Goal: Information Seeking & Learning: Check status

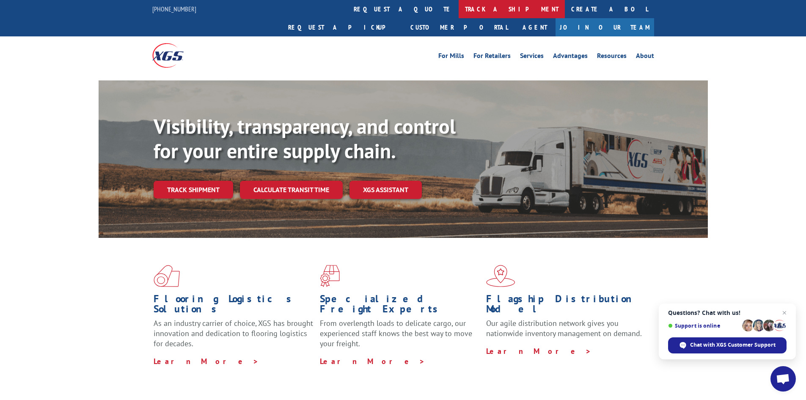
click at [459, 10] on link "track a shipment" at bounding box center [512, 9] width 106 height 18
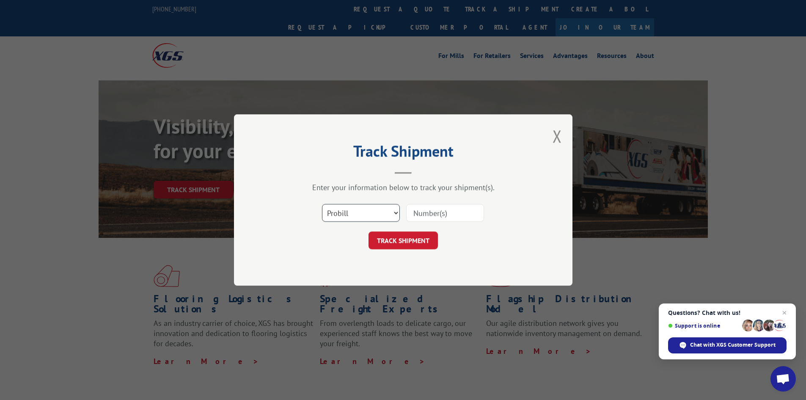
click at [354, 219] on select "Select category... Probill BOL PO" at bounding box center [361, 213] width 78 height 18
select select "bol"
click at [322, 204] on select "Select category... Probill BOL PO" at bounding box center [361, 213] width 78 height 18
click at [395, 243] on button "TRACK SHIPMENT" at bounding box center [403, 241] width 69 height 18
paste input "14803363"
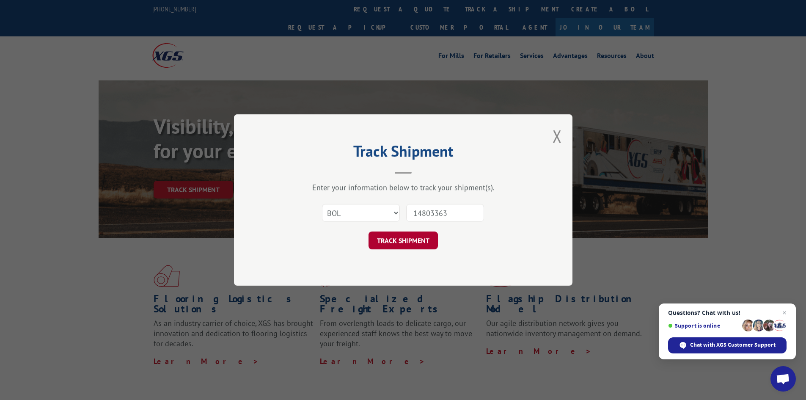
type input "14803363"
click at [396, 246] on button "TRACK SHIPMENT" at bounding box center [403, 241] width 69 height 18
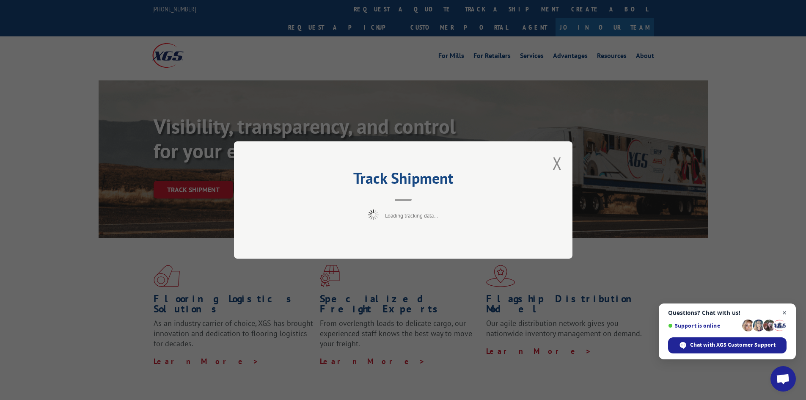
click at [786, 312] on span "Close chat" at bounding box center [785, 313] width 11 height 11
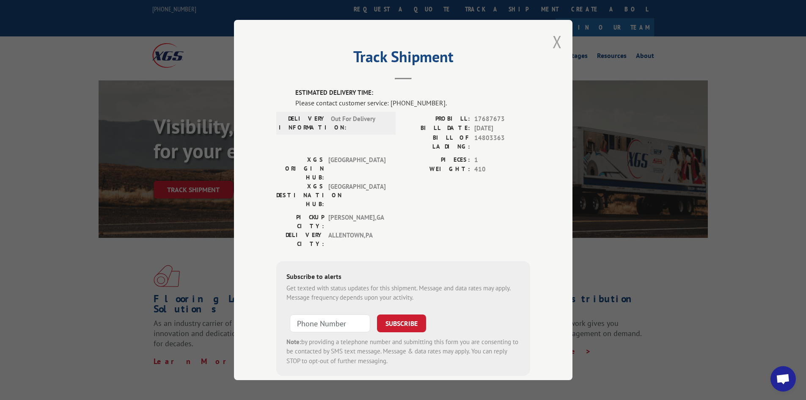
click at [553, 43] on button "Close modal" at bounding box center [557, 41] width 9 height 22
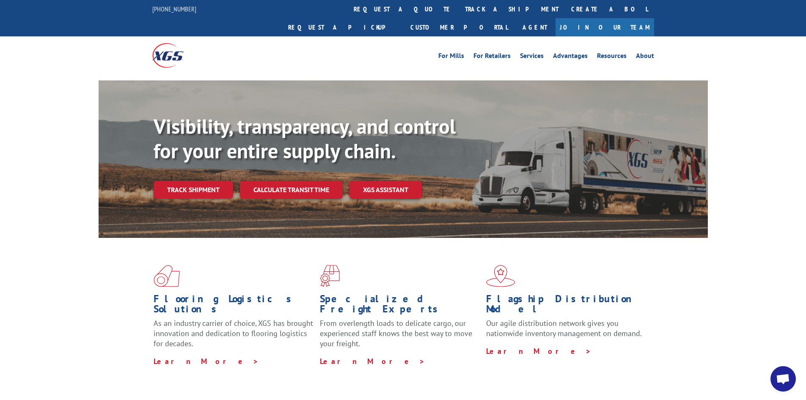
click at [459, 12] on link "track a shipment" at bounding box center [512, 9] width 106 height 18
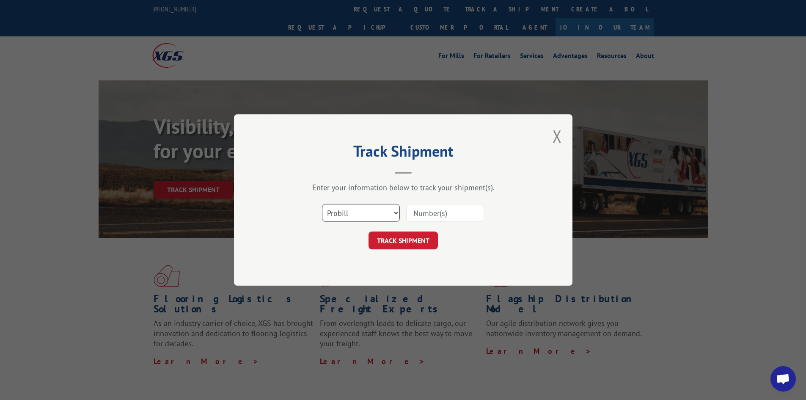
click at [364, 217] on select "Select category... Probill BOL PO" at bounding box center [361, 213] width 78 height 18
select select "bol"
click at [322, 204] on select "Select category... Probill BOL PO" at bounding box center [361, 213] width 78 height 18
click at [425, 212] on input at bounding box center [445, 213] width 78 height 18
paste input "14803363"
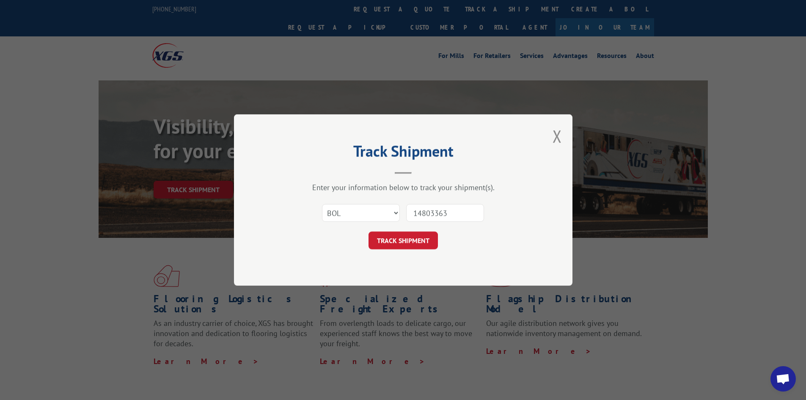
type input "14803363"
